Goal: Information Seeking & Learning: Learn about a topic

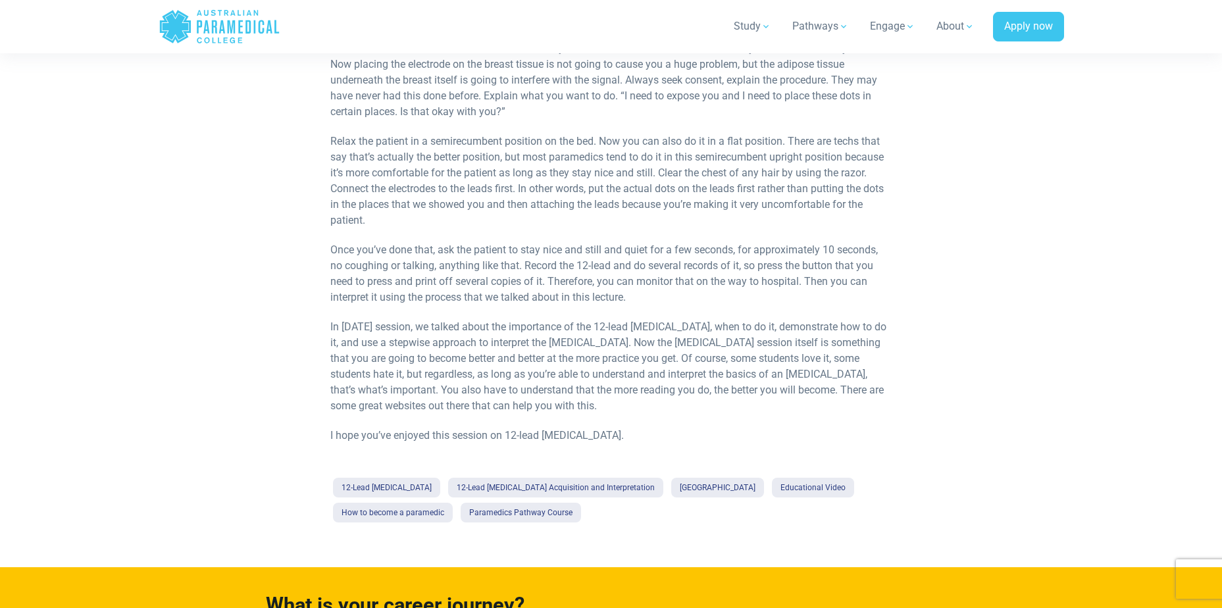
scroll to position [3026, 0]
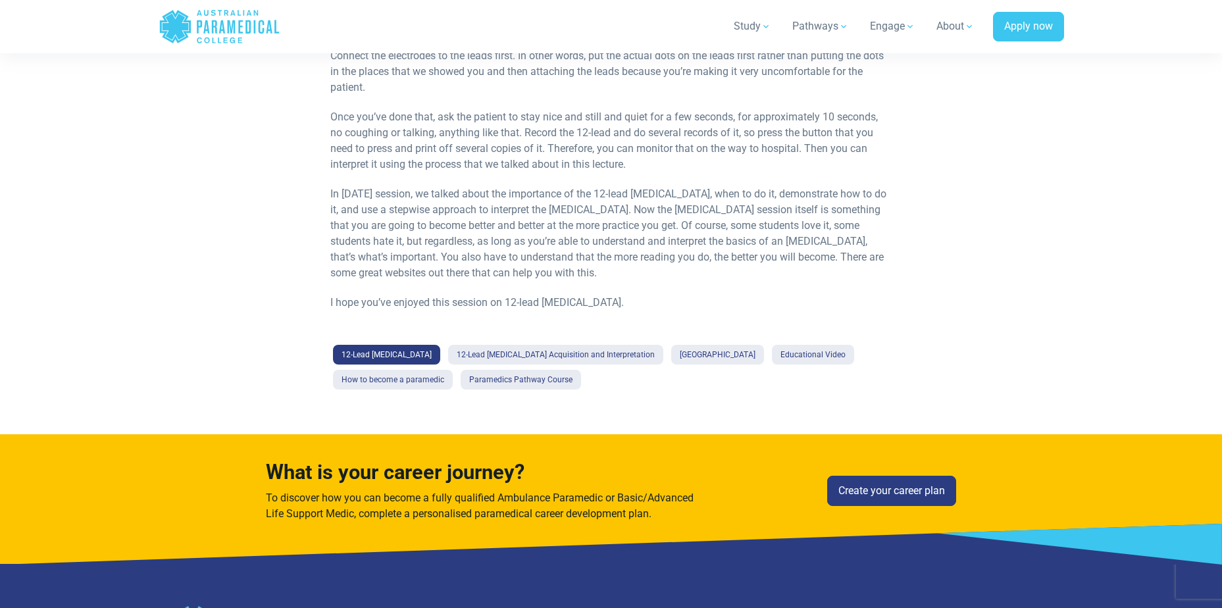
click at [361, 345] on link "12-Lead [MEDICAL_DATA]" at bounding box center [386, 355] width 107 height 20
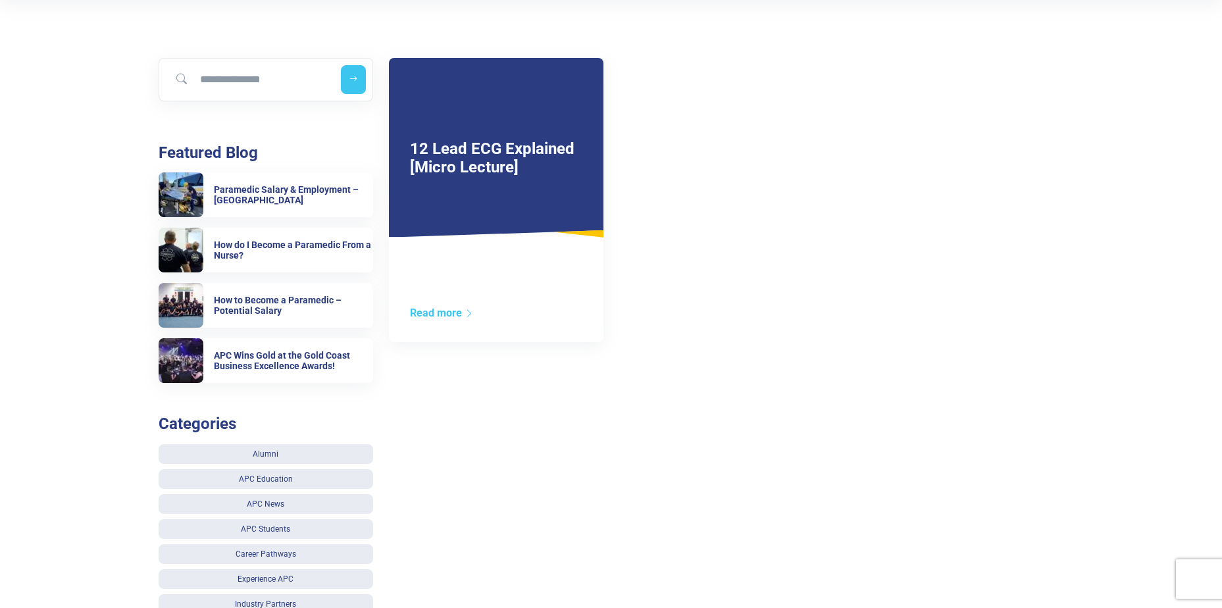
scroll to position [329, 0]
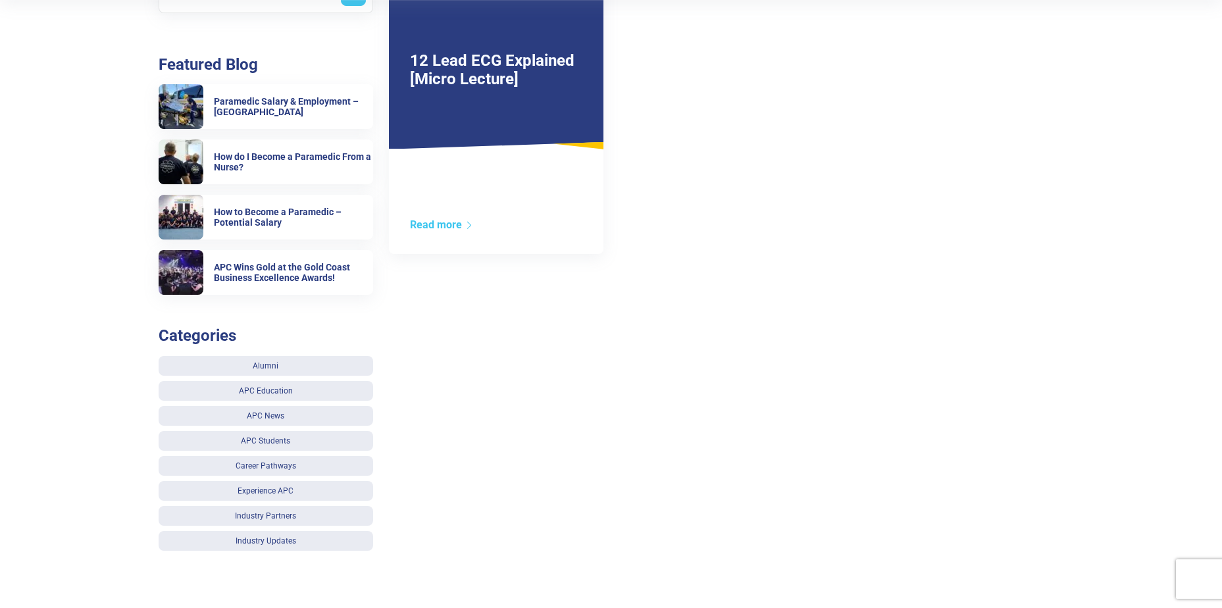
click at [476, 224] on div "Read more" at bounding box center [496, 235] width 214 height 37
click at [464, 224] on link "Read more" at bounding box center [442, 224] width 64 height 12
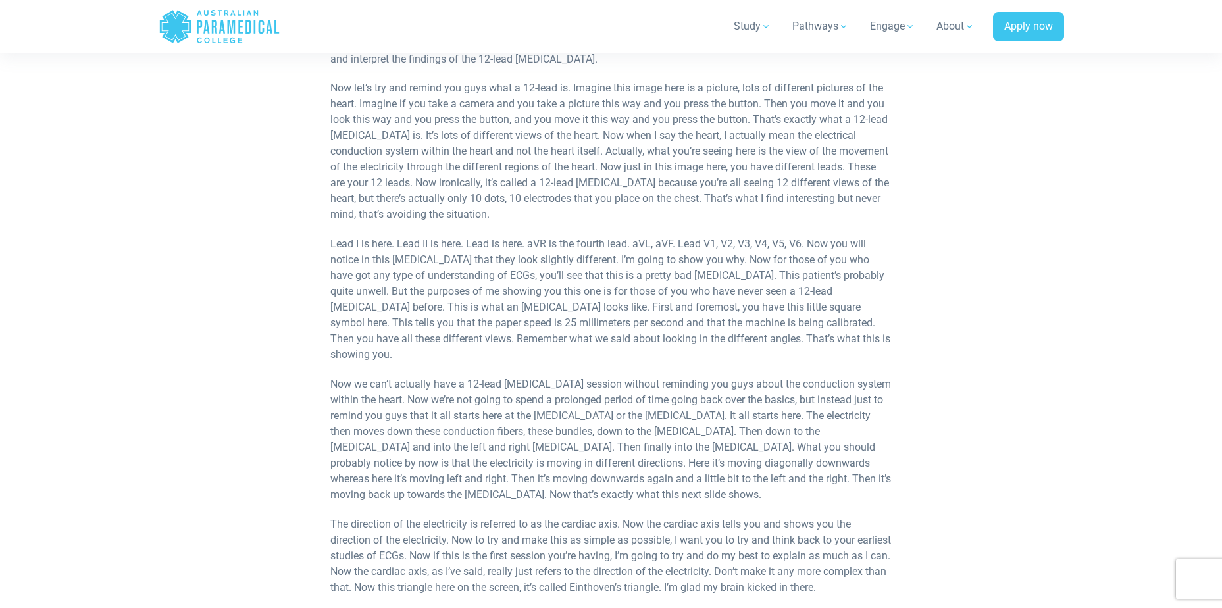
scroll to position [987, 0]
